Goal: Manage account settings

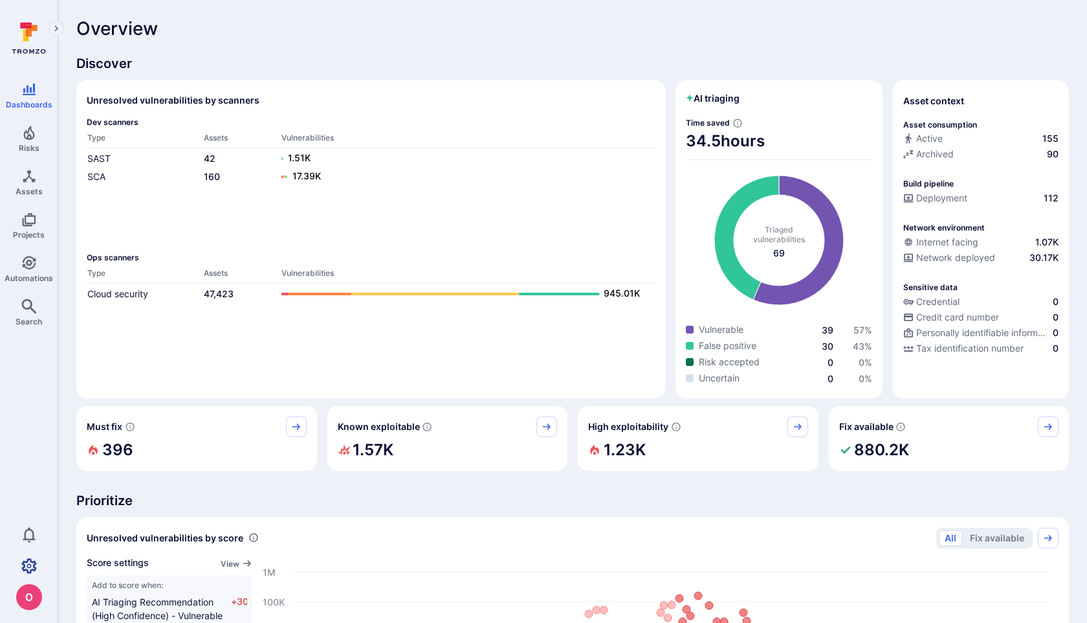
click at [36, 563] on link "Settings" at bounding box center [29, 566] width 58 height 26
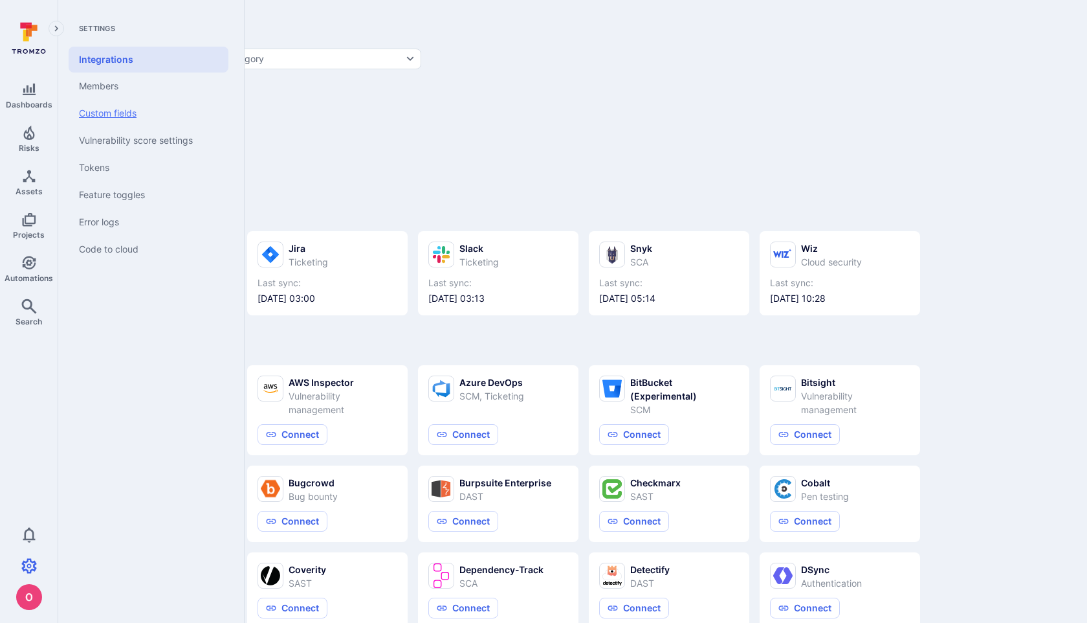
click at [116, 117] on link "Custom fields" at bounding box center [149, 113] width 160 height 27
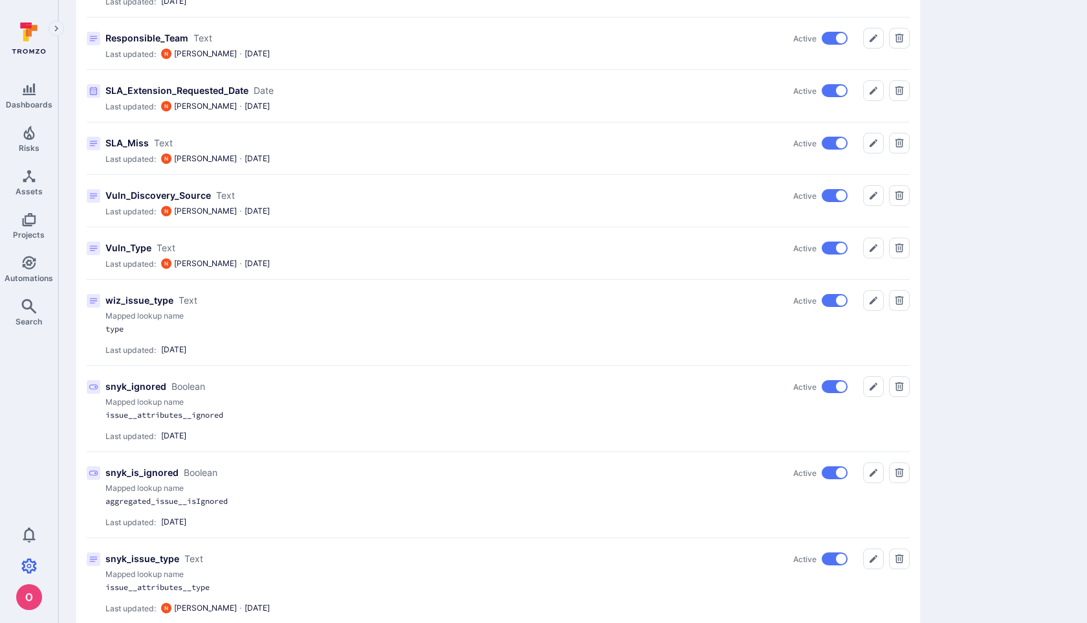
scroll to position [552, 0]
click at [135, 301] on p "wiz_issue_type" at bounding box center [139, 298] width 68 height 13
click at [876, 299] on icon "Edit" at bounding box center [873, 299] width 10 height 10
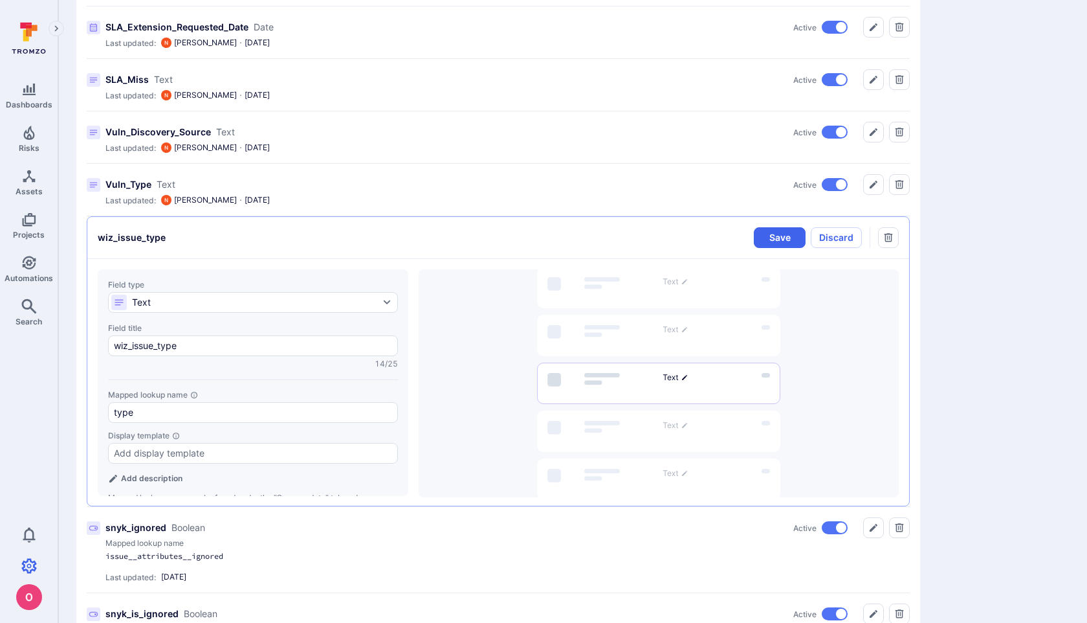
scroll to position [618, 0]
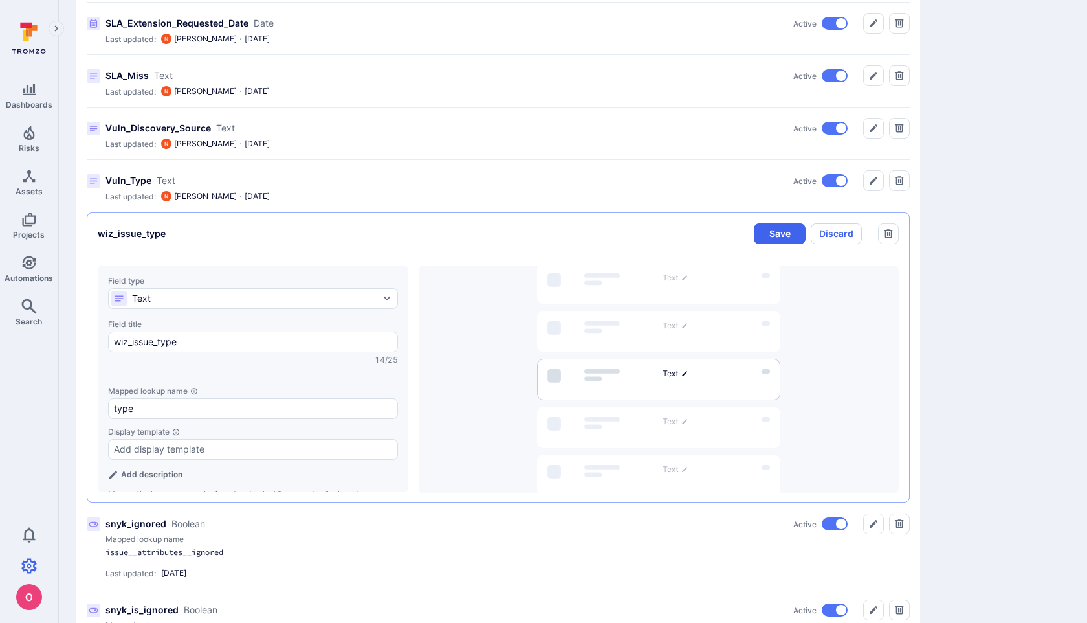
click at [565, 162] on div "Vuln_Type Text Active Last updated: [PERSON_NAME] · [DATE]" at bounding box center [498, 186] width 823 height 52
click at [846, 236] on button "Discard" at bounding box center [836, 233] width 51 height 21
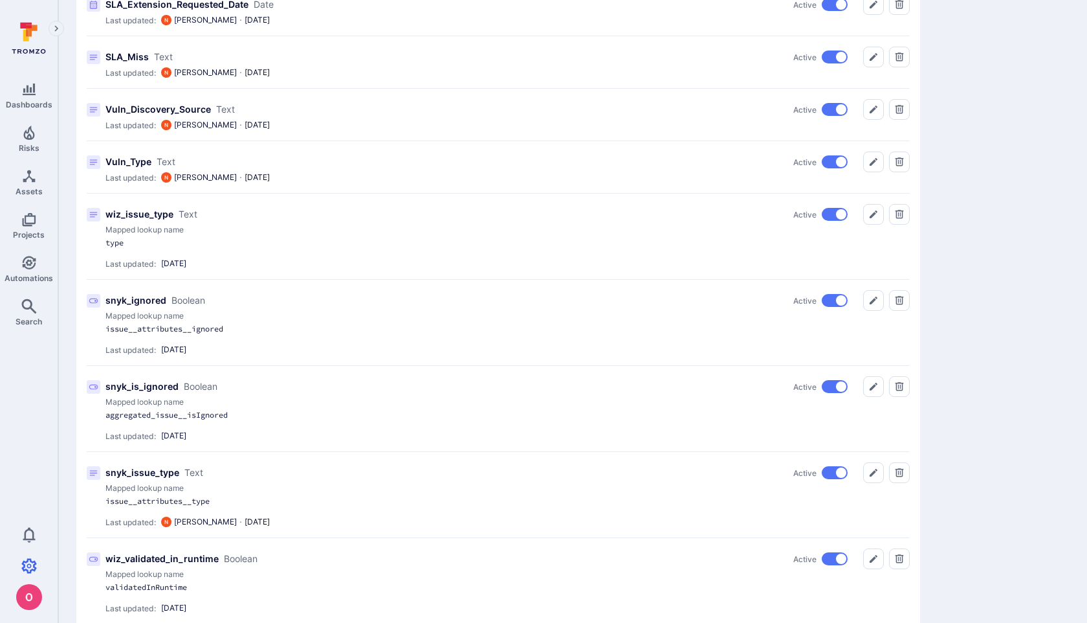
scroll to position [0, 0]
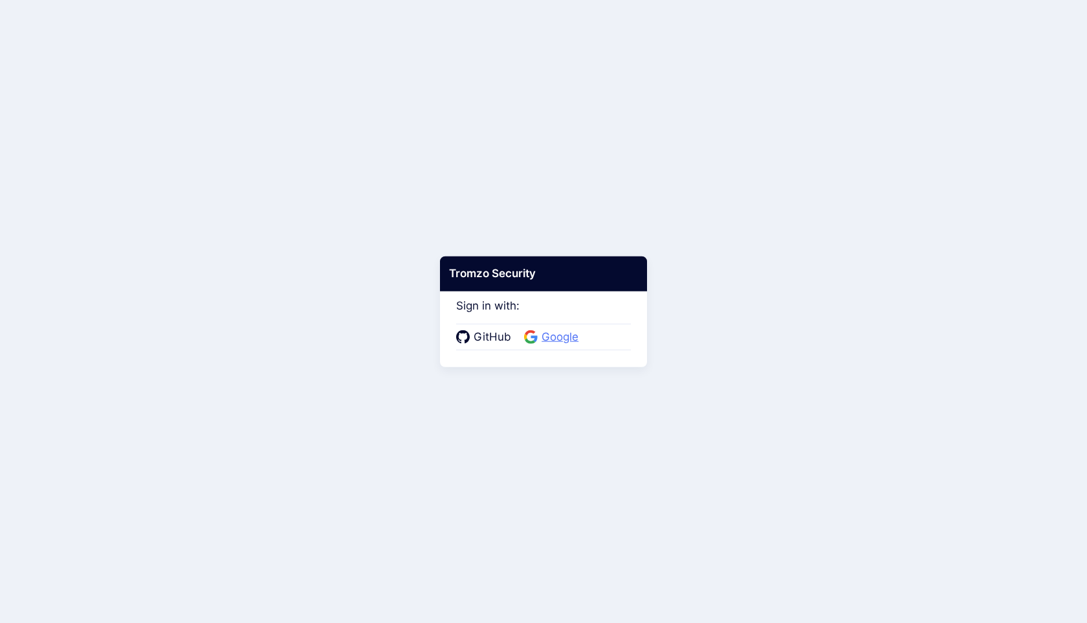
click at [559, 338] on span "Google" at bounding box center [560, 337] width 45 height 17
